Goal: Task Accomplishment & Management: Complete application form

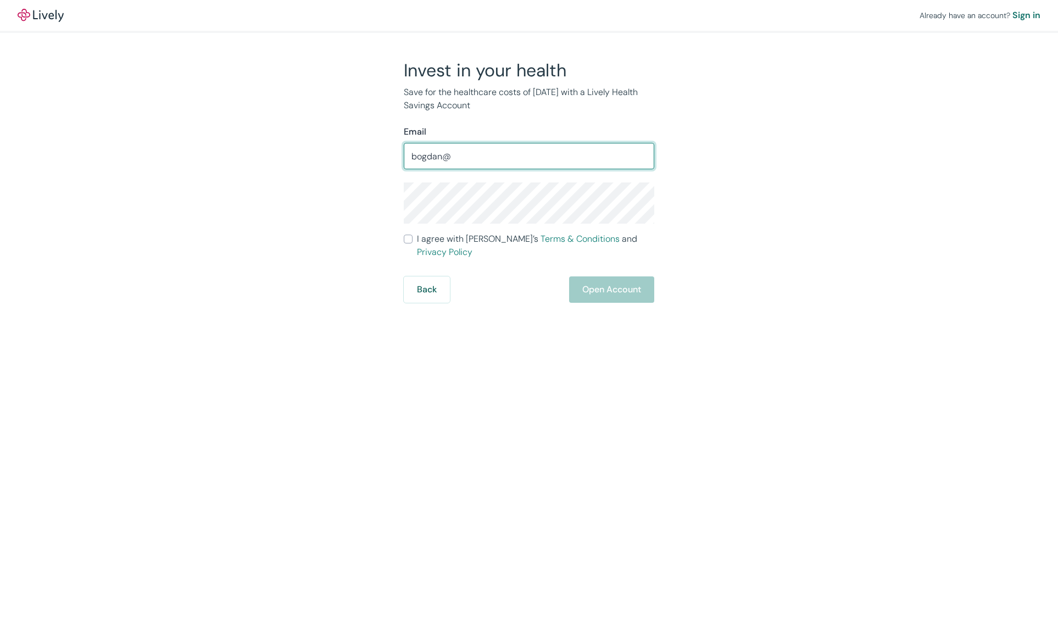
type input "[PERSON_NAME][EMAIL_ADDRESS][DOMAIN_NAME]"
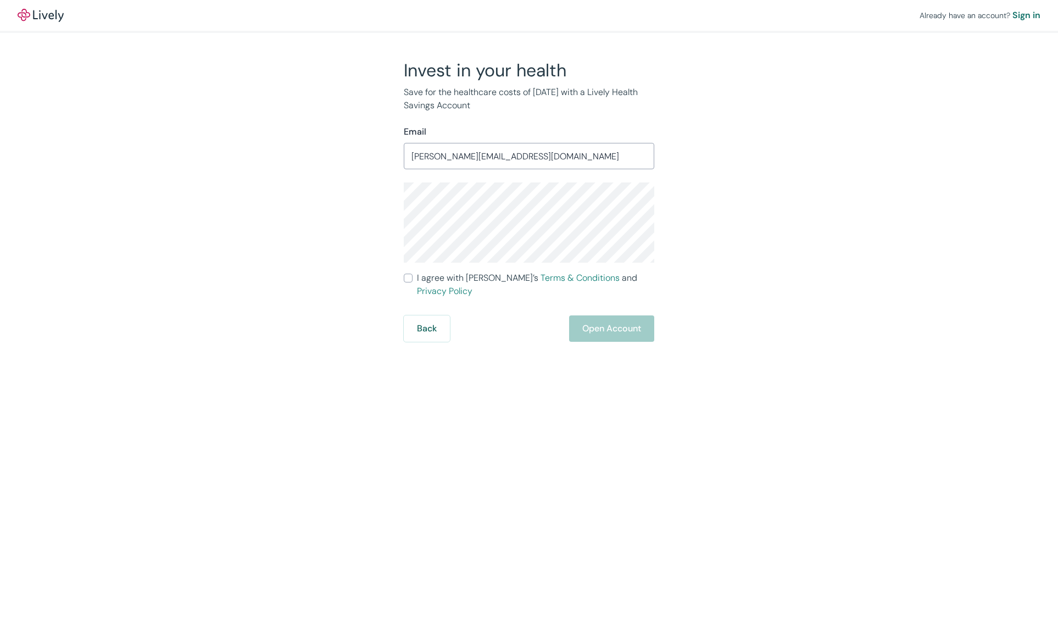
click at [261, 183] on div "Invest in your health Save for the healthcare costs of [DATE] with a Lively Hea…" at bounding box center [522, 200] width 527 height 282
click at [188, 225] on div "Already have an account? Sign in Invest in your health Save for the healthcare …" at bounding box center [529, 171] width 1058 height 342
click at [413, 281] on label "I agree with Lively’s Terms & Conditions and Privacy Policy" at bounding box center [529, 284] width 250 height 26
click at [413, 281] on input "I agree with Lively’s Terms & Conditions and Privacy Policy" at bounding box center [408, 278] width 9 height 9
checkbox input "true"
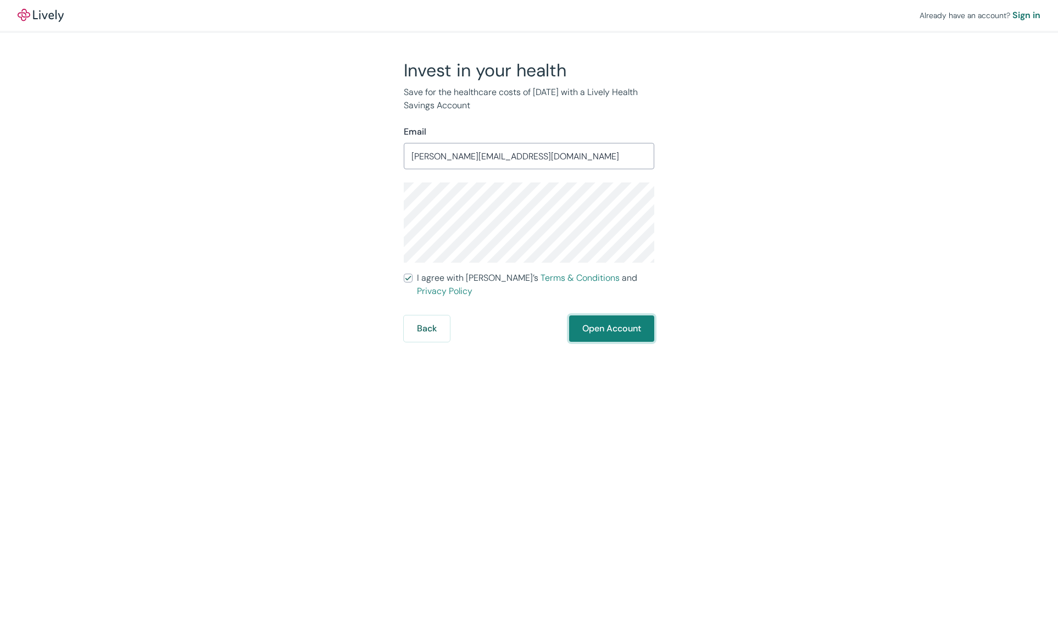
click at [597, 316] on button "Open Account" at bounding box center [611, 328] width 85 height 26
